Goal: Information Seeking & Learning: Check status

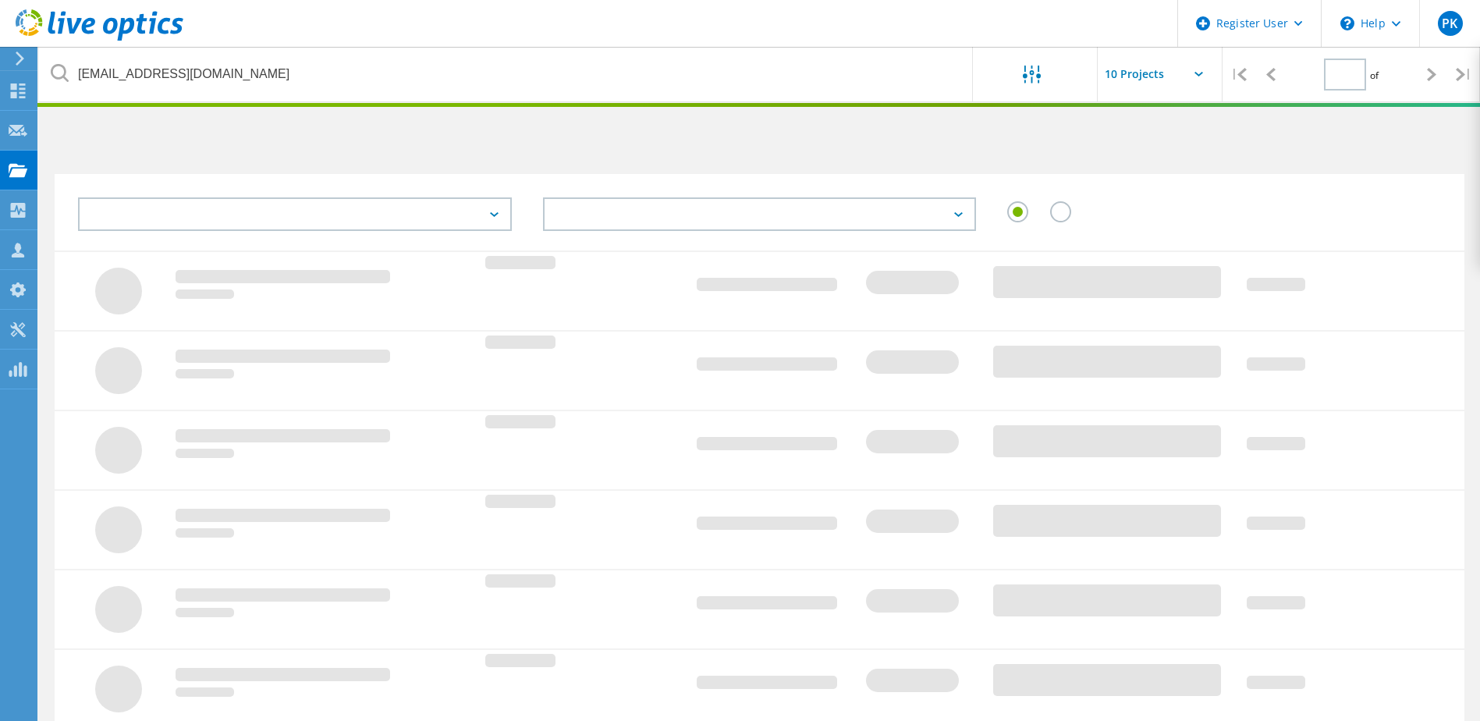
type input "1"
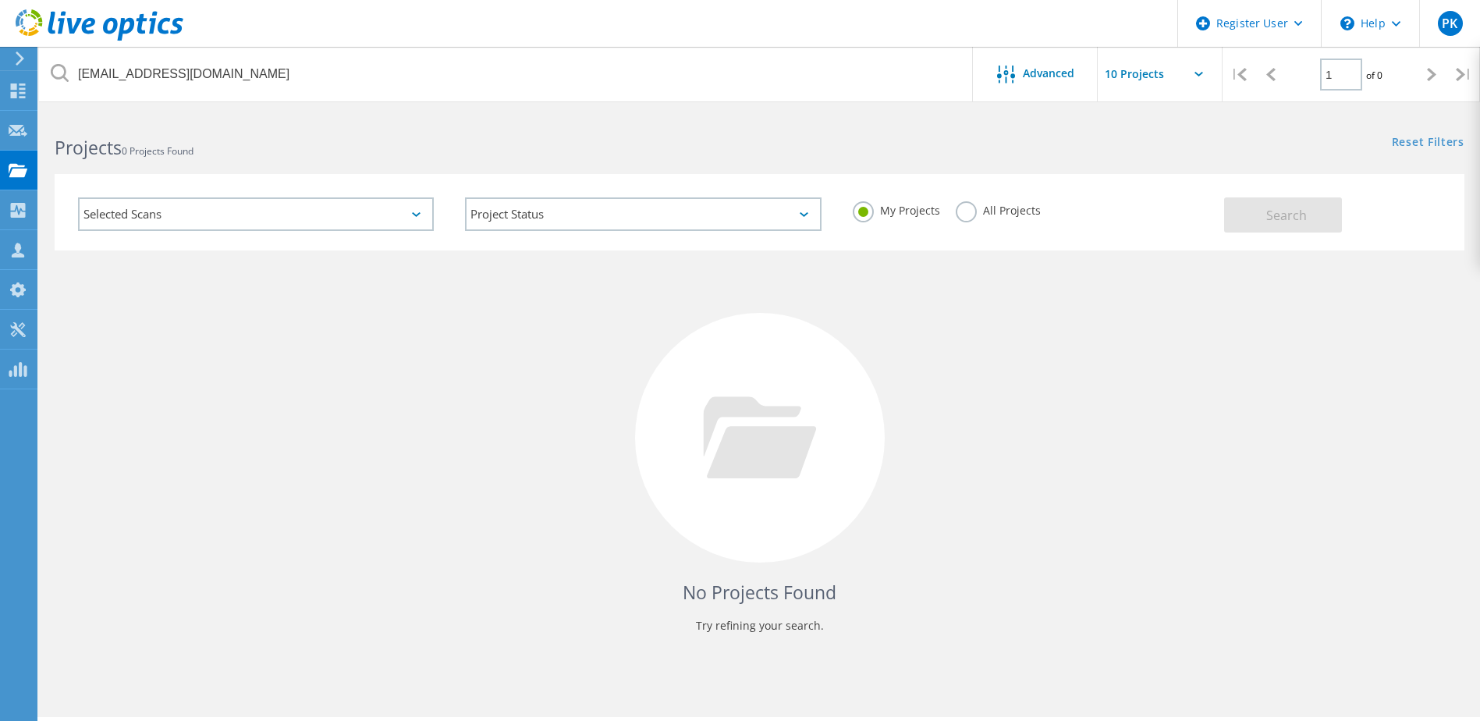
click at [969, 213] on label "All Projects" at bounding box center [998, 208] width 85 height 15
click at [0, 0] on input "All Projects" at bounding box center [0, 0] width 0 height 0
click at [1277, 209] on span "Search" at bounding box center [1286, 215] width 41 height 17
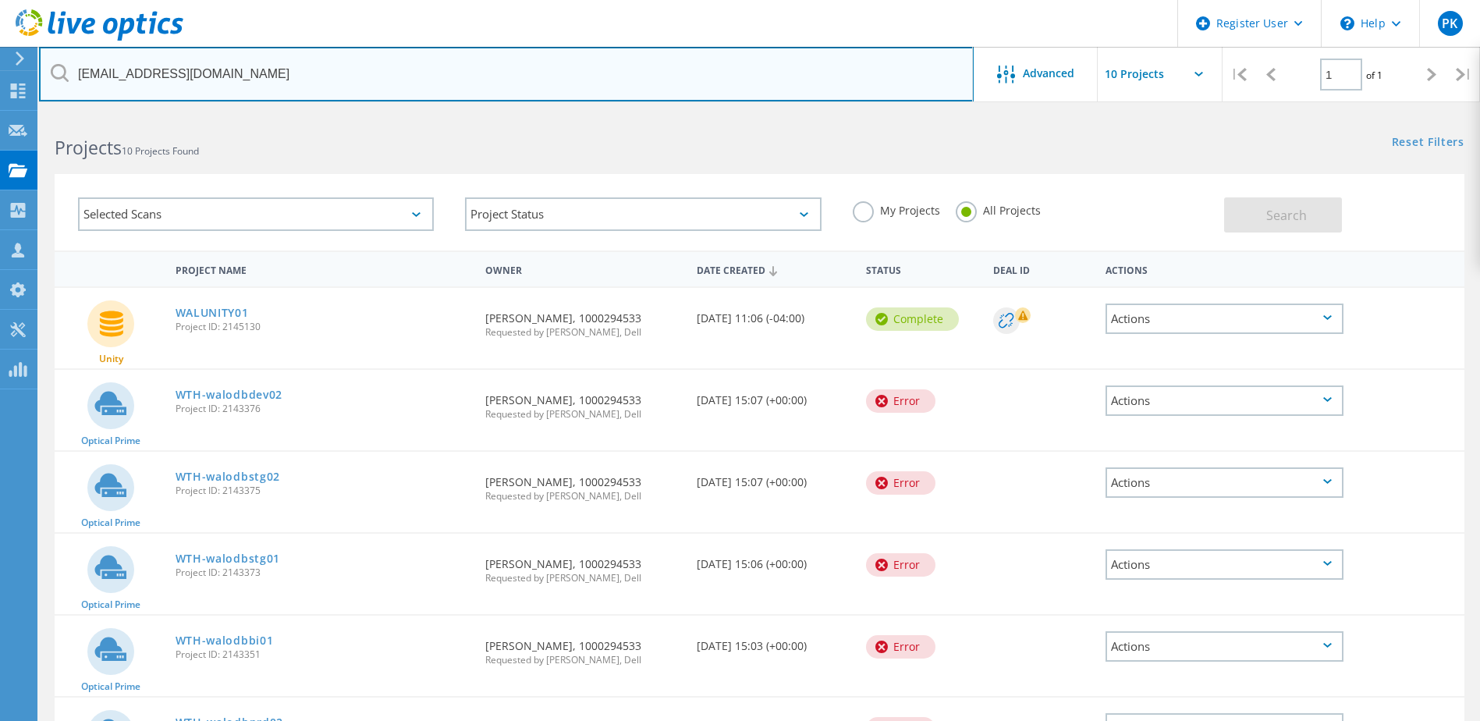
click at [197, 72] on input "[EMAIL_ADDRESS][DOMAIN_NAME]" at bounding box center [506, 74] width 935 height 55
type input "[DOMAIN_NAME]"
